Goal: Book appointment/travel/reservation: Book appointment/travel/reservation

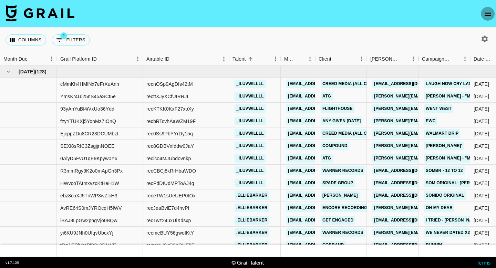
click at [490, 17] on icon "open drawer" at bounding box center [488, 14] width 8 height 8
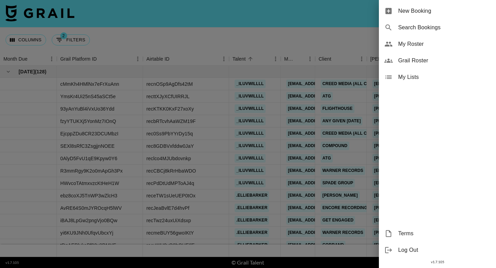
click at [467, 16] on div "New Booking" at bounding box center [437, 11] width 117 height 17
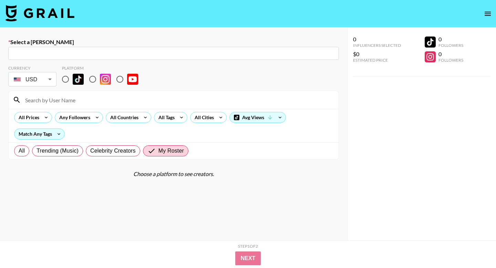
click at [119, 58] on div "​" at bounding box center [173, 53] width 331 height 13
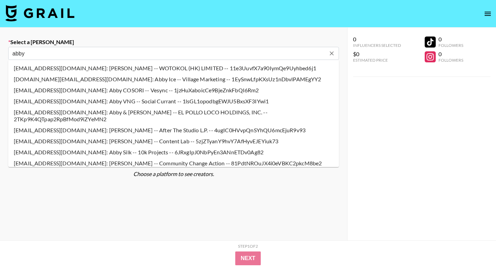
type input "abby@10kprojects.com: Abby Silk -- 10k Projects -- v8sV2ycOPygSxKpT8Ap4sNZivl43"
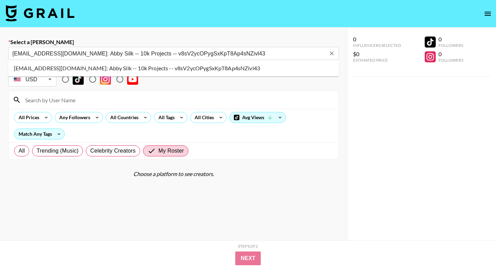
click at [76, 71] on li "abby@10kprojects.com: Abby Silk -- 10k Projects -- v8sV2ycOPygSxKpT8Ap4sNZivl43" at bounding box center [173, 68] width 331 height 11
click at [67, 79] on input "radio" at bounding box center [65, 79] width 14 height 14
radio input "true"
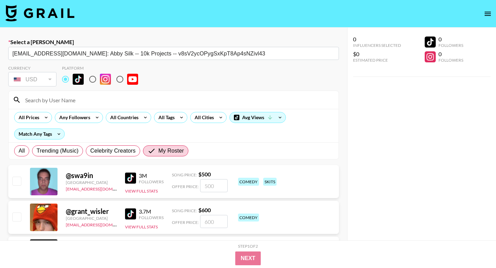
click at [67, 100] on input at bounding box center [177, 99] width 313 height 11
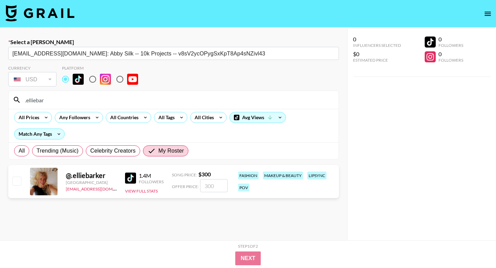
type input ".elliebar"
click at [18, 181] on input "checkbox" at bounding box center [16, 181] width 8 height 8
checkbox input "true"
type input "300"
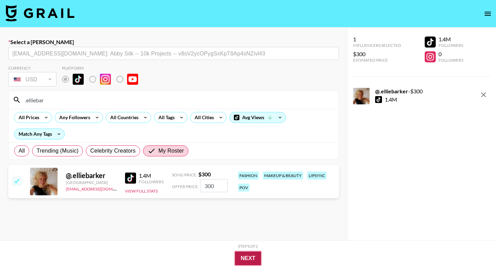
click at [240, 258] on button "Next" at bounding box center [248, 258] width 27 height 14
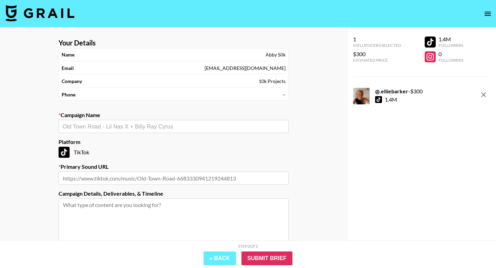
click at [180, 124] on input "text" at bounding box center [174, 127] width 222 height 8
click at [164, 126] on input "text" at bounding box center [174, 127] width 222 height 8
type input "v"
paste input "osamaflxr"
click at [119, 142] on li "Add New Campaign: "osamaflxr"" at bounding box center [174, 141] width 230 height 11
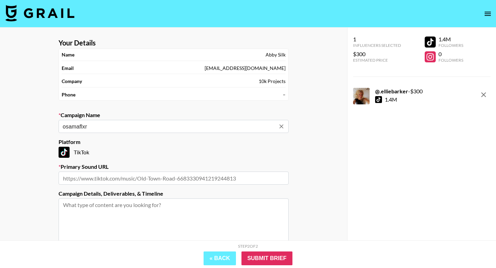
type input "osamaflxr"
click at [125, 179] on input "text" at bounding box center [174, 178] width 230 height 13
paste input "https://www.tiktok.com/music/original-sound-7553923742910040854"
type input "https://www.tiktok.com/music/original-sound-7553923742910040854"
click at [276, 254] on input "Submit Brief" at bounding box center [266, 258] width 51 height 14
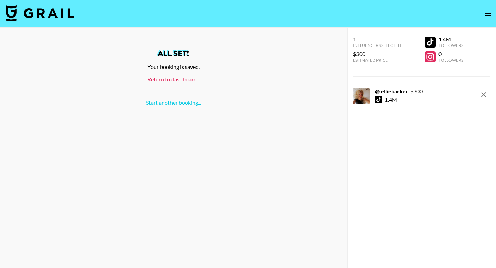
click at [171, 79] on link "Return to dashboard..." at bounding box center [173, 79] width 52 height 7
click at [179, 76] on link "Return to dashboard..." at bounding box center [173, 79] width 52 height 7
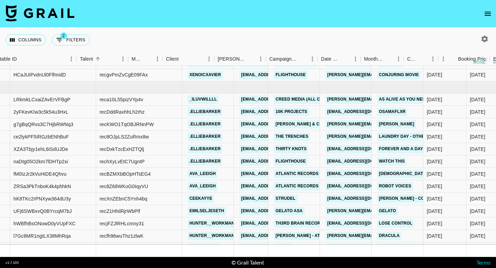
scroll to position [3427, 229]
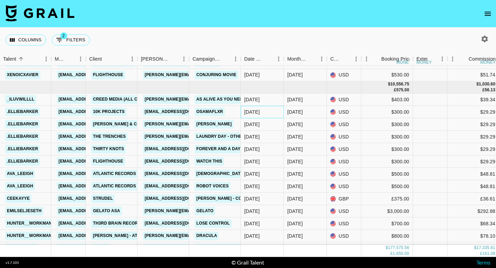
click at [255, 115] on div "[DATE]" at bounding box center [252, 112] width 16 height 7
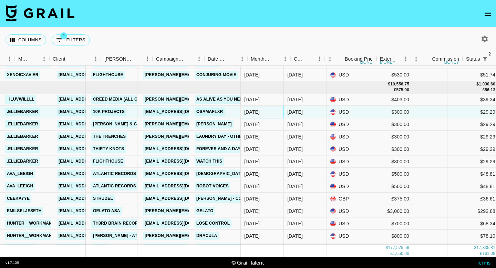
scroll to position [3427, 496]
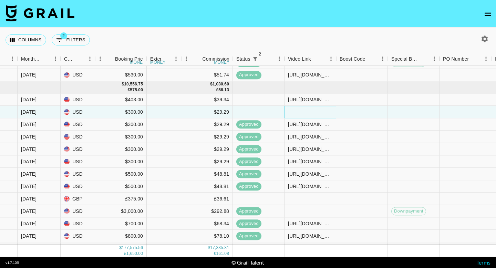
click at [301, 112] on div at bounding box center [311, 112] width 52 height 12
type input "[URL][DOMAIN_NAME]"
click at [362, 121] on div at bounding box center [362, 124] width 52 height 12
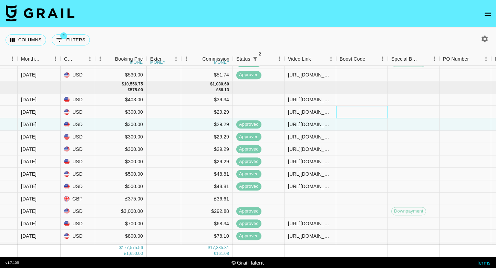
click at [361, 115] on div at bounding box center [362, 112] width 52 height 12
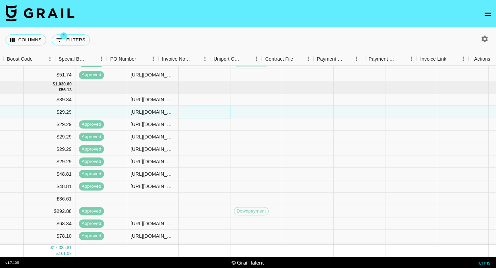
scroll to position [3427, 828]
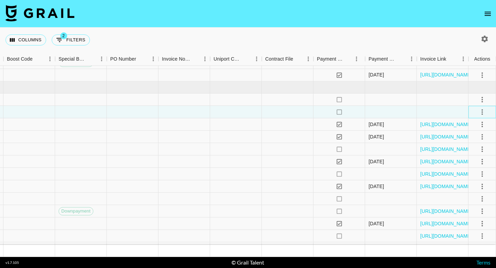
click at [475, 112] on div at bounding box center [482, 112] width 28 height 12
click at [480, 112] on icon "select merge strategy" at bounding box center [482, 112] width 8 height 8
click at [473, 179] on div "Approve" at bounding box center [467, 176] width 21 height 8
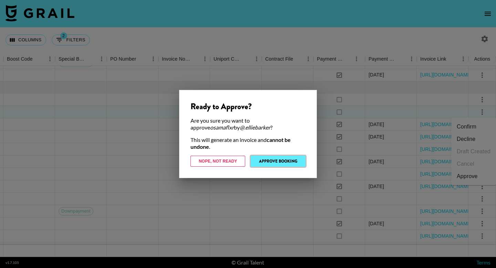
click at [271, 162] on button "Approve Booking" at bounding box center [278, 161] width 55 height 11
